Goal: Navigation & Orientation: Go to known website

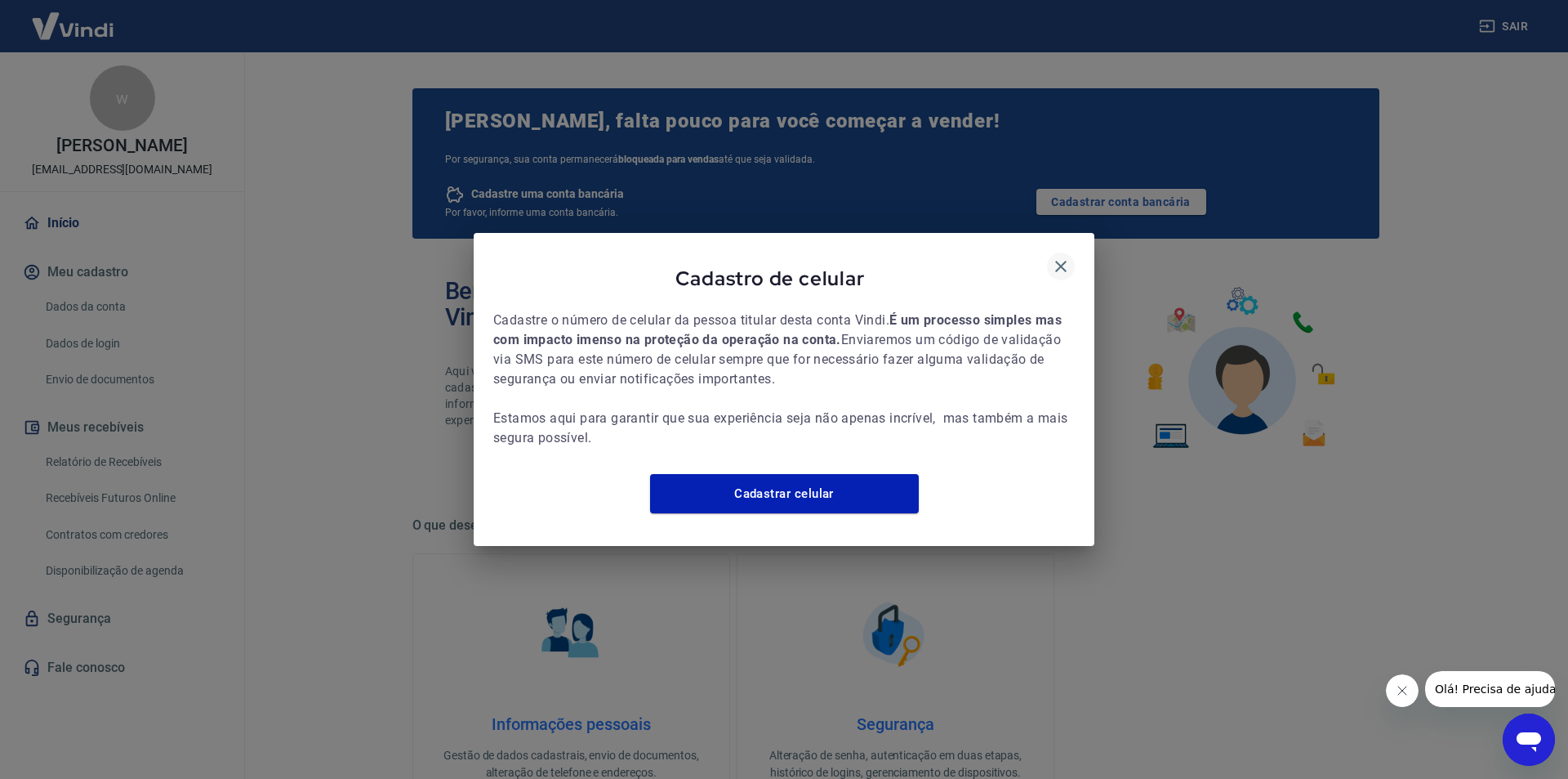
click at [1069, 257] on icon "button" at bounding box center [1062, 267] width 20 height 20
click at [1057, 257] on icon "button" at bounding box center [1062, 267] width 20 height 20
click at [1063, 261] on icon "button" at bounding box center [1061, 266] width 12 height 12
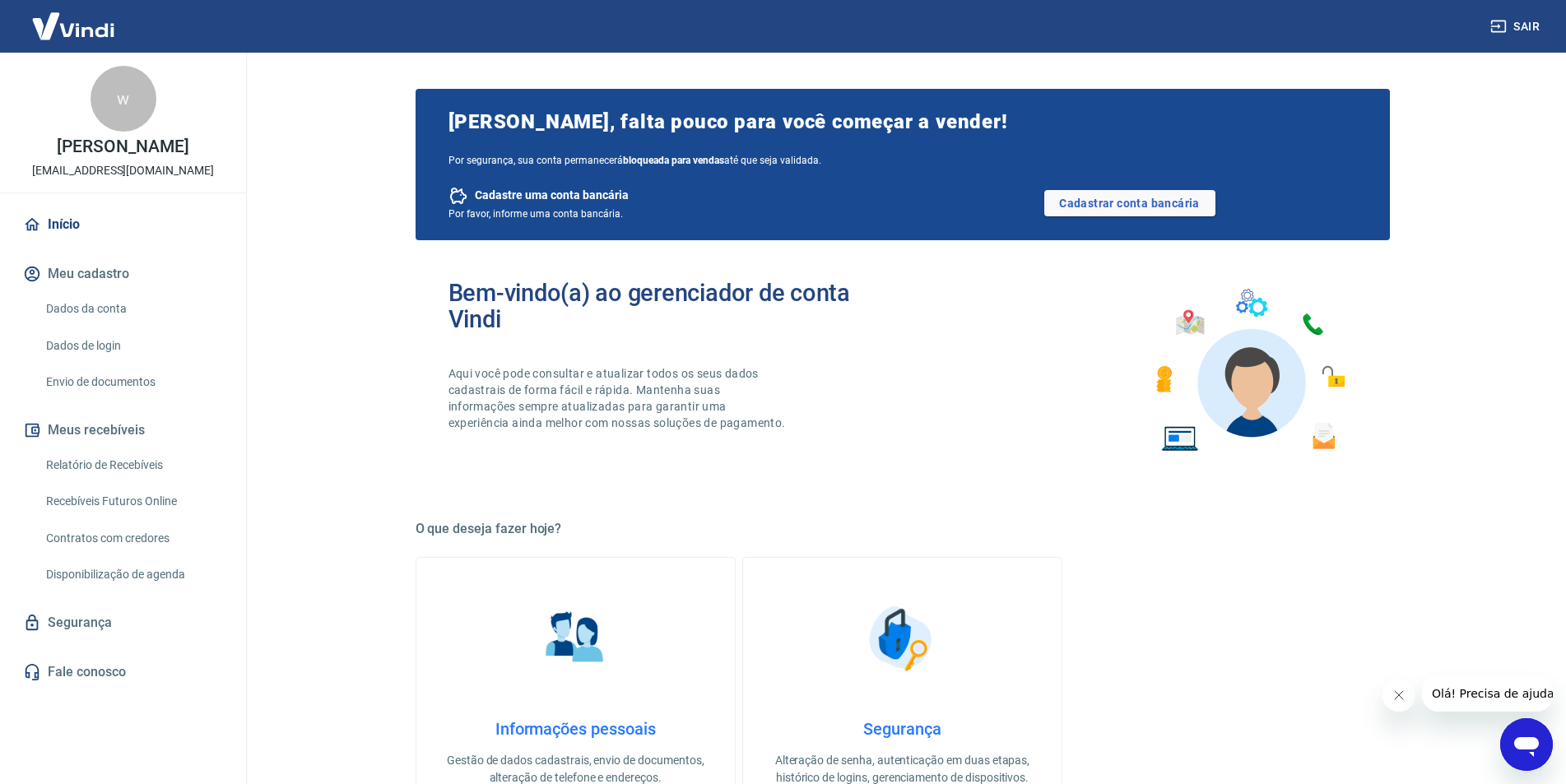
click at [120, 111] on div "w" at bounding box center [123, 99] width 66 height 66
click at [126, 62] on div "w [PERSON_NAME] [PERSON_NAME][EMAIL_ADDRESS][DOMAIN_NAME]" at bounding box center [123, 122] width 246 height 140
click at [62, 16] on img at bounding box center [73, 26] width 107 height 50
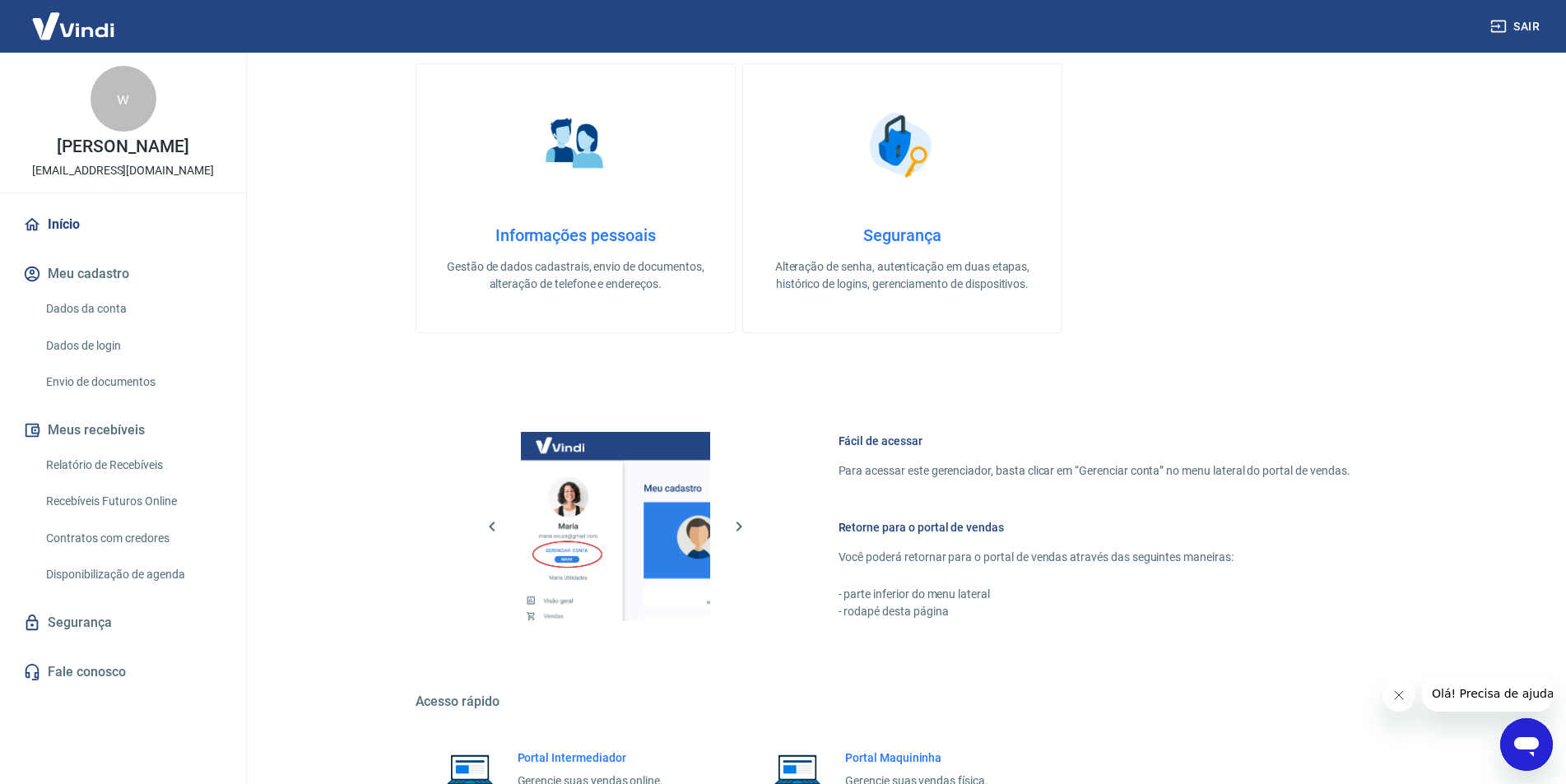
scroll to position [653, 0]
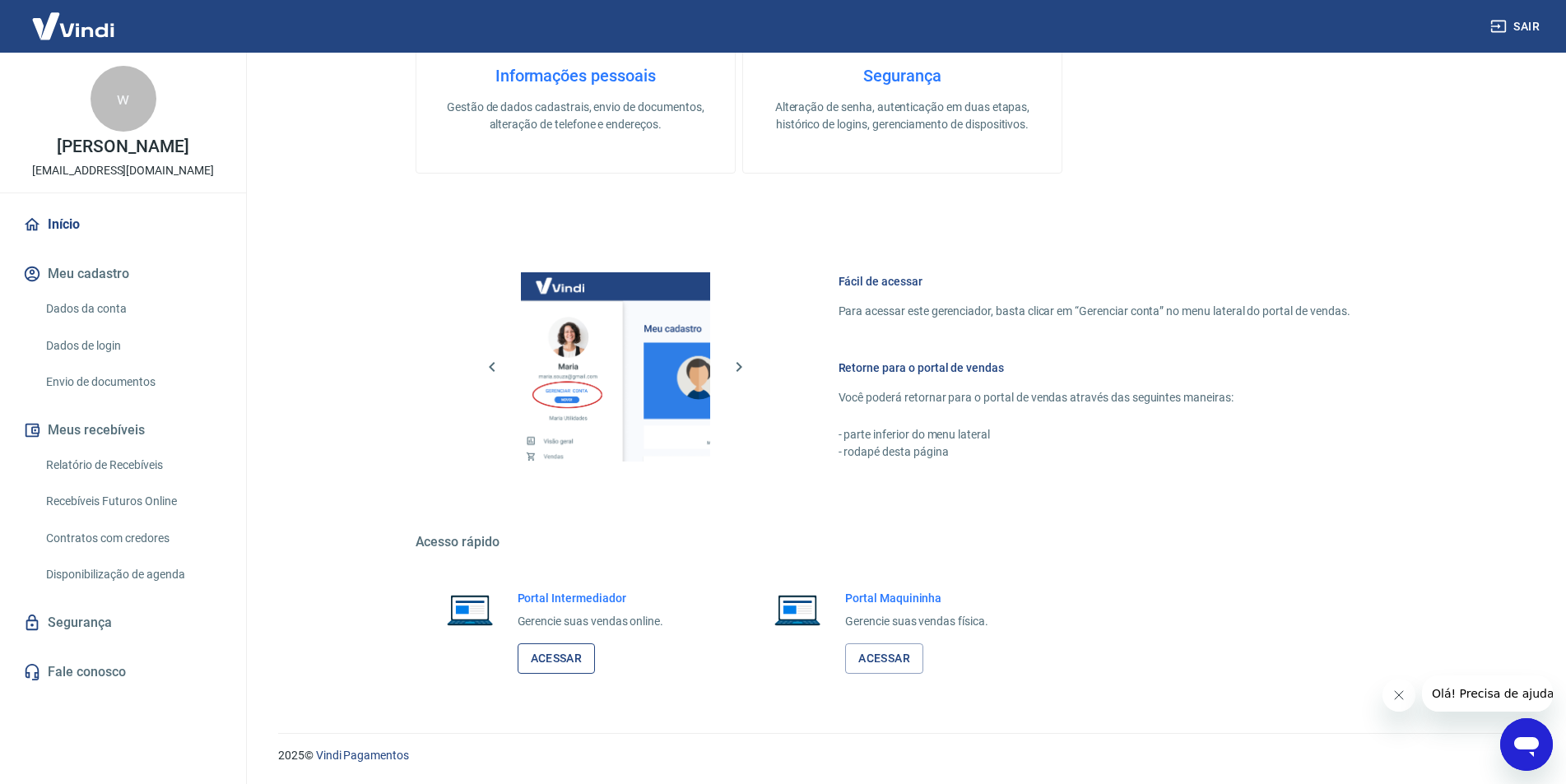
click at [567, 662] on link "Acessar" at bounding box center [557, 658] width 79 height 30
